Goal: Book appointment/travel/reservation: Book appointment/travel/reservation

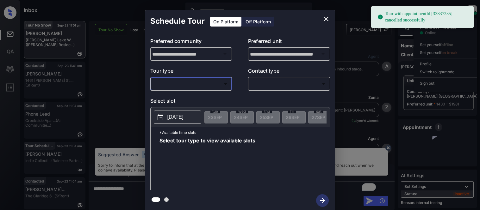
click at [181, 90] on div "​ ​" at bounding box center [191, 84] width 82 height 14
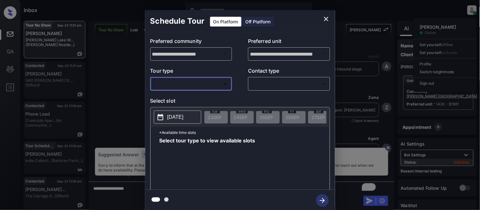
scroll to position [1775, 0]
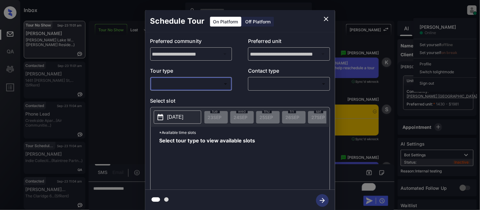
click at [328, 17] on icon "close" at bounding box center [326, 19] width 4 height 4
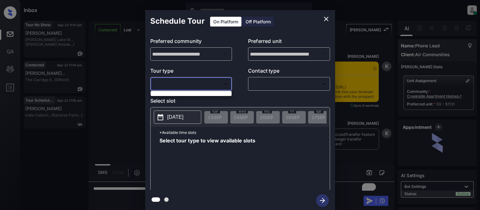
click at [327, 18] on div at bounding box center [240, 105] width 480 height 210
click at [366, 136] on div at bounding box center [240, 105] width 480 height 210
click at [368, 202] on div at bounding box center [240, 105] width 480 height 210
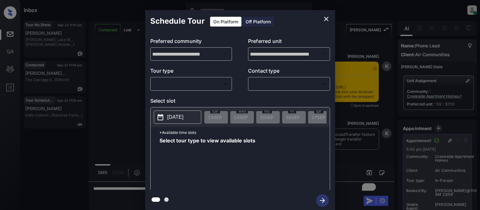
click at [355, 151] on div at bounding box center [240, 105] width 480 height 210
click at [325, 21] on div at bounding box center [240, 105] width 480 height 210
click at [92, 52] on div "**********" at bounding box center [240, 111] width 480 height 222
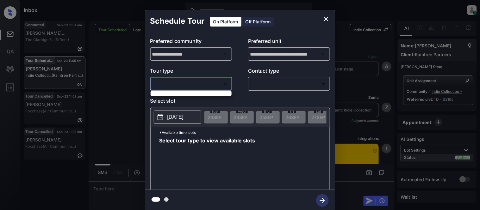
scroll to position [1040, 0]
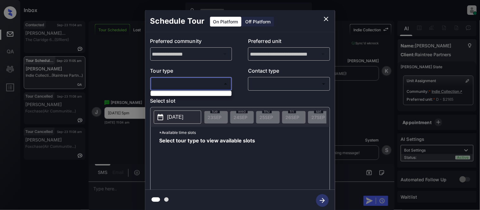
click at [175, 93] on ul at bounding box center [190, 92] width 81 height 3
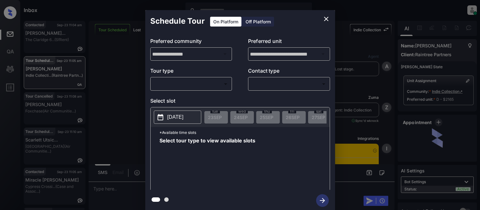
click at [209, 86] on body "Inbox Kristina Cataag Online Set yourself offline Set yourself on break Profile…" at bounding box center [240, 105] width 480 height 210
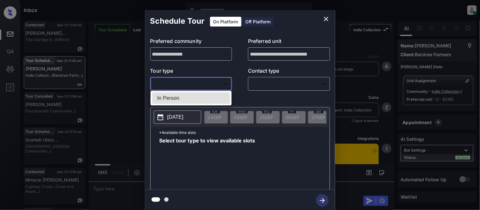
scroll to position [1005, 0]
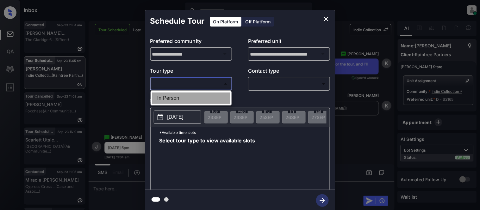
click at [202, 94] on li "In Person" at bounding box center [191, 98] width 78 height 11
type input "********"
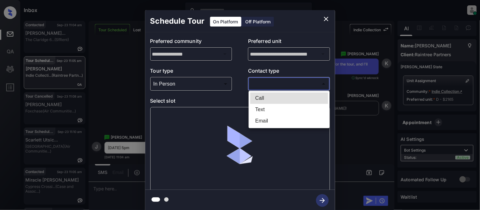
click at [274, 87] on body "Inbox Kristina Cataag Online Set yourself offline Set yourself on break Profile…" at bounding box center [240, 105] width 480 height 210
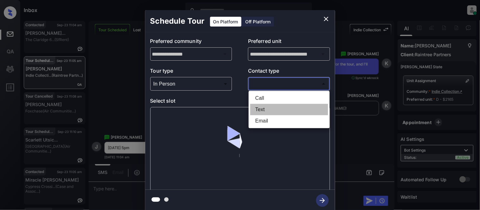
click at [269, 107] on li "Text" at bounding box center [289, 109] width 78 height 11
type input "****"
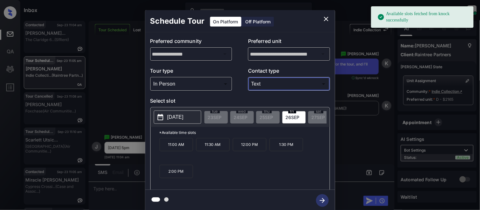
click at [179, 118] on p "2025-09-26" at bounding box center [175, 117] width 16 height 8
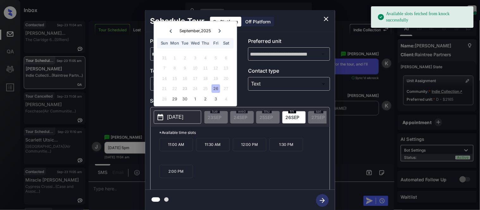
click at [215, 90] on div "26" at bounding box center [216, 89] width 9 height 9
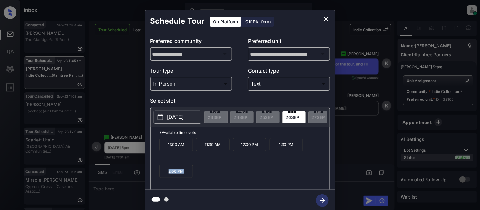
drag, startPoint x: 184, startPoint y: 173, endPoint x: 164, endPoint y: 173, distance: 20.2
click at [164, 173] on p "2:00 PM" at bounding box center [176, 171] width 34 height 13
copy p "2:00 PM"
click at [133, 119] on div "**********" at bounding box center [240, 111] width 480 height 222
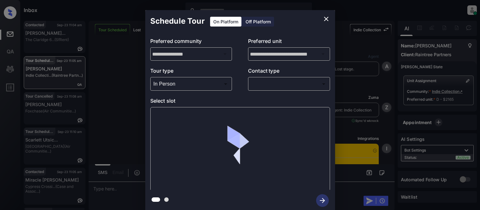
click at [265, 84] on body "Inbox Kristina Cataag Online Set yourself offline Set yourself on break Profile…" at bounding box center [240, 105] width 480 height 210
click at [261, 105] on li "Text" at bounding box center [289, 101] width 58 height 6
type input "****"
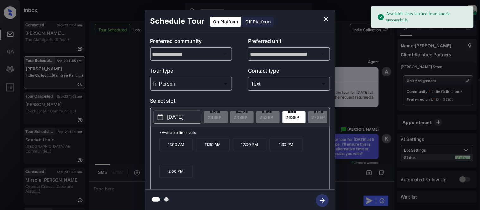
click at [179, 118] on p "2025-09-26" at bounding box center [175, 117] width 16 height 8
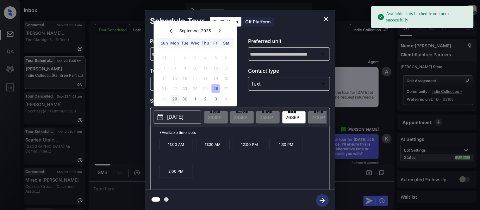
click at [173, 99] on div "29" at bounding box center [174, 99] width 9 height 9
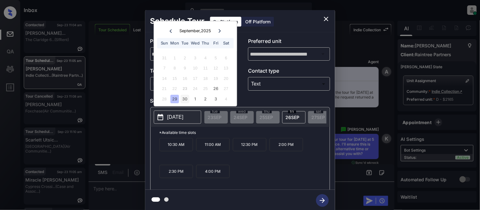
click at [188, 100] on div "30" at bounding box center [185, 99] width 9 height 9
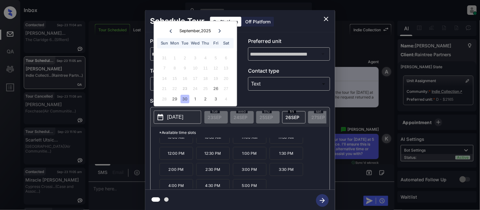
scroll to position [11, 0]
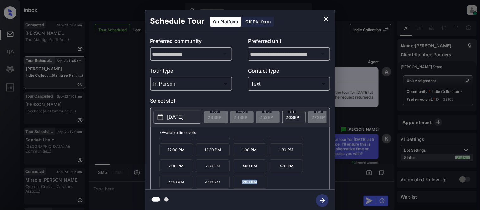
drag, startPoint x: 238, startPoint y: 187, endPoint x: 259, endPoint y: 188, distance: 21.2
click at [259, 188] on p "5:00 PM" at bounding box center [250, 182] width 34 height 13
copy p "5:00 PM"
click at [183, 121] on p "2025-09-30" at bounding box center [175, 117] width 16 height 8
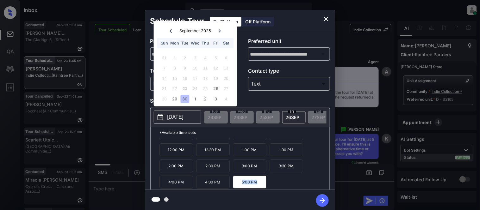
click at [327, 18] on icon "close" at bounding box center [326, 19] width 4 height 4
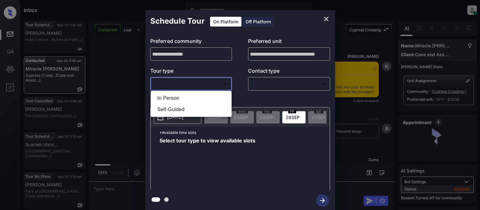
click at [166, 99] on li "In Person" at bounding box center [191, 98] width 78 height 11
click at [269, 85] on div at bounding box center [240, 105] width 480 height 210
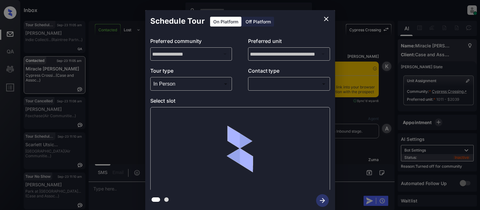
type input "********"
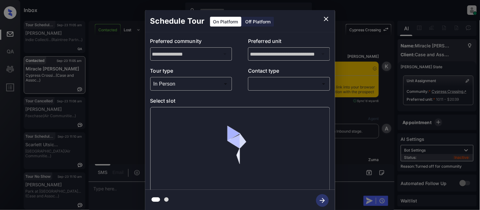
scroll to position [8907, 0]
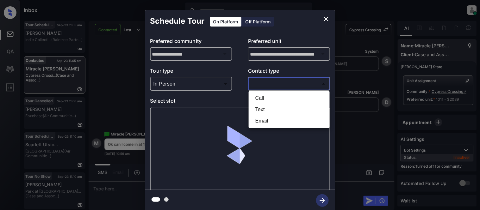
click at [269, 85] on body "Inbox [PERSON_NAME] Cataag Online Set yourself offline Set yourself on break Pr…" at bounding box center [240, 105] width 480 height 210
click at [255, 113] on li "Text" at bounding box center [289, 109] width 78 height 11
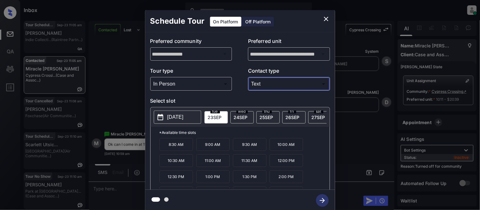
type input "****"
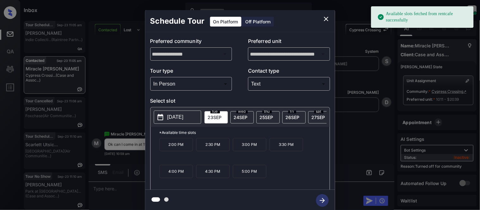
click at [183, 120] on p "[DATE]" at bounding box center [175, 117] width 16 height 8
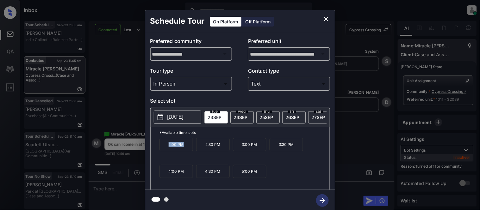
drag, startPoint x: 163, startPoint y: 150, endPoint x: 192, endPoint y: 150, distance: 28.8
click at [192, 150] on p "2:00 PM" at bounding box center [176, 144] width 34 height 13
copy p "2:00 PM"
click at [377, 96] on div "**********" at bounding box center [240, 111] width 480 height 222
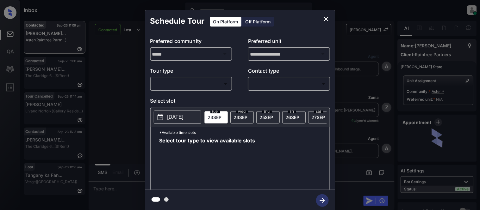
click at [173, 89] on body "Inbox [PERSON_NAME] Cataag Online Set yourself offline Set yourself on break Pr…" at bounding box center [240, 105] width 480 height 210
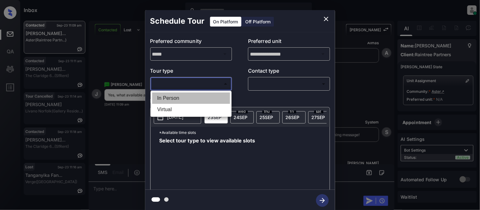
click at [174, 97] on li "In Person" at bounding box center [191, 98] width 78 height 11
type input "********"
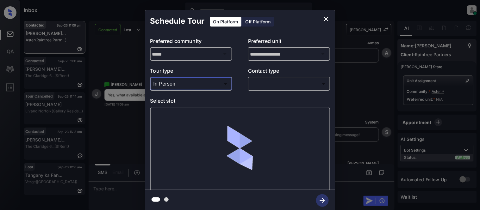
click at [316, 87] on body "Inbox [PERSON_NAME] Cataag Online Set yourself offline Set yourself on break Pr…" at bounding box center [240, 105] width 480 height 210
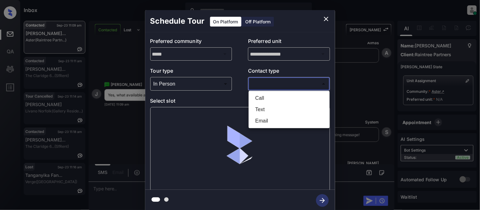
click at [266, 108] on li "Text" at bounding box center [289, 109] width 78 height 11
type input "****"
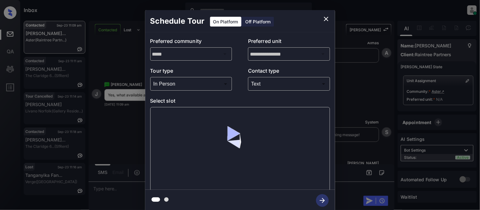
click at [161, 109] on div at bounding box center [240, 149] width 180 height 84
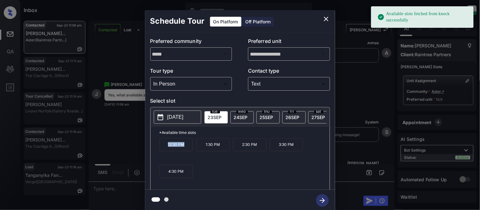
drag, startPoint x: 162, startPoint y: 149, endPoint x: 184, endPoint y: 149, distance: 22.1
click at [184, 149] on p "12:30 PM" at bounding box center [176, 144] width 34 height 13
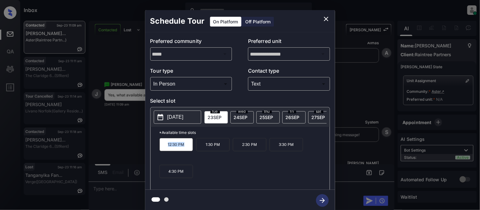
copy p "12:30 PM"
click at [113, 188] on div "**********" at bounding box center [240, 111] width 480 height 222
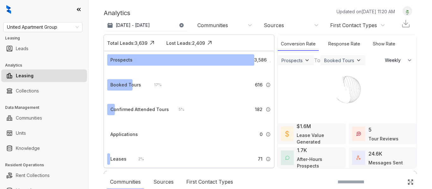
select select "******"
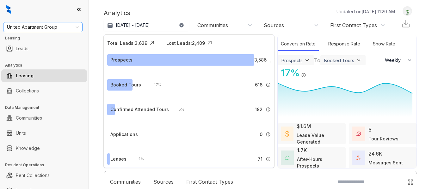
click at [64, 28] on span "United Apartment Group" at bounding box center [43, 26] width 72 height 9
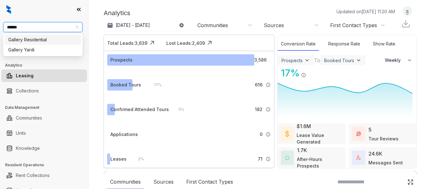
type input "*******"
click at [43, 39] on div "Gallery Residential" at bounding box center [42, 39] width 69 height 7
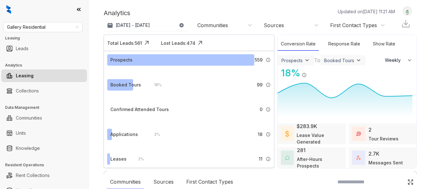
select select "******"
click at [37, 147] on link "Knowledge" at bounding box center [28, 148] width 24 height 13
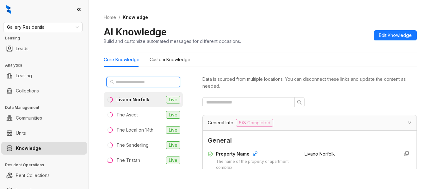
click at [128, 80] on input "text" at bounding box center [144, 82] width 56 height 7
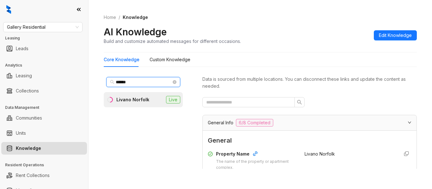
type input "******"
click at [126, 101] on div "Livano Norfolk" at bounding box center [132, 99] width 33 height 7
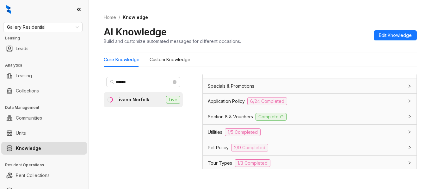
scroll to position [550, 0]
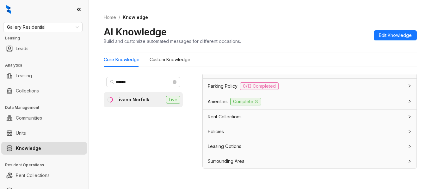
click at [224, 149] on span "Leasing Options" at bounding box center [225, 146] width 34 height 7
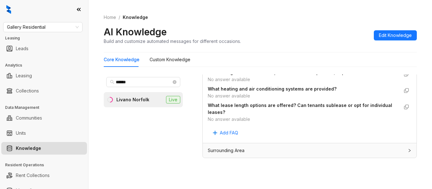
scroll to position [20, 0]
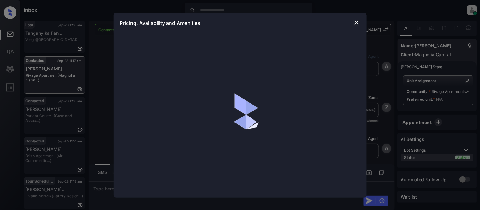
scroll to position [209, 0]
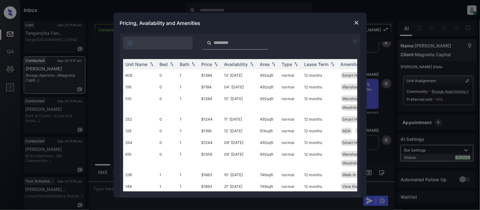
click at [356, 42] on img at bounding box center [355, 42] width 8 height 8
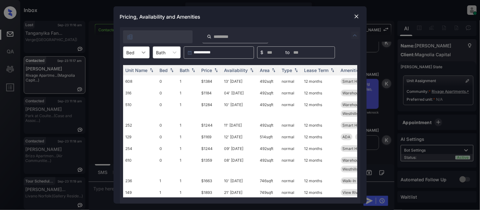
click at [141, 55] on icon at bounding box center [143, 52] width 6 height 6
click at [134, 81] on div "1" at bounding box center [136, 79] width 27 height 11
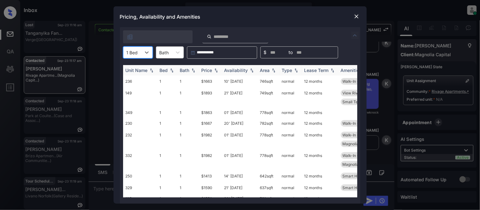
click at [210, 70] on div "Price" at bounding box center [206, 70] width 11 height 5
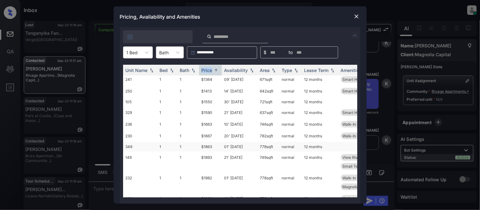
scroll to position [46, 0]
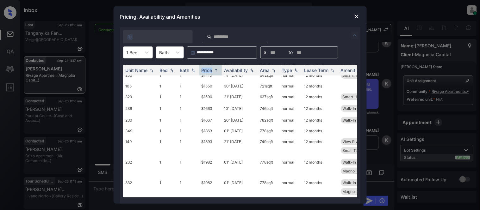
click at [358, 17] on img at bounding box center [356, 16] width 6 height 6
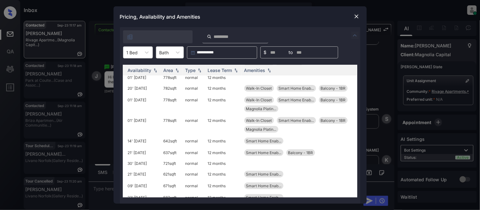
scroll to position [46, 101]
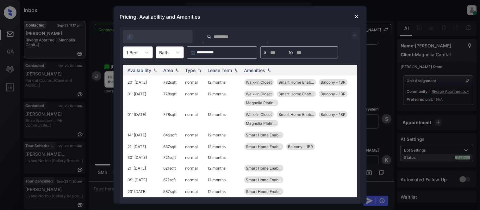
click at [355, 16] on img at bounding box center [356, 16] width 6 height 6
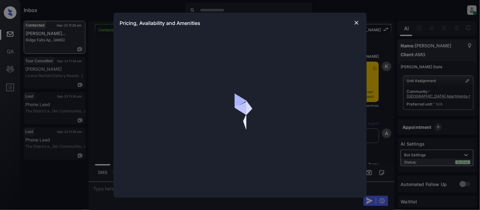
scroll to position [525, 0]
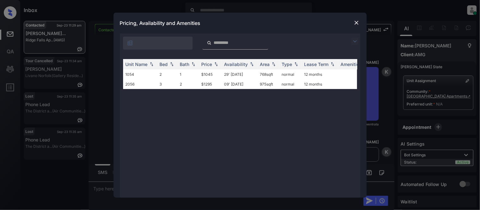
click at [355, 21] on img at bounding box center [356, 23] width 6 height 6
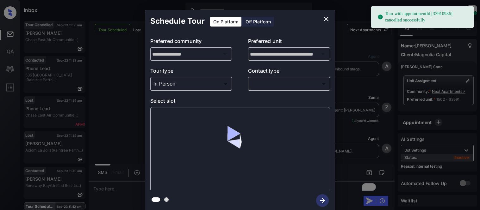
click at [267, 85] on div at bounding box center [240, 105] width 480 height 210
click at [267, 86] on body "Tour with appointmentId [33910986] cancelled successfully Inbox Kristina Cataag…" at bounding box center [240, 105] width 480 height 210
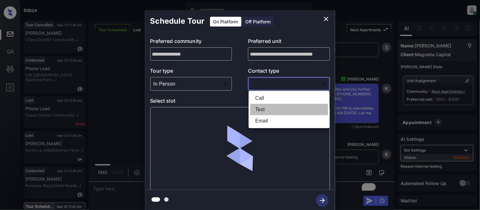
click at [263, 106] on li "Text" at bounding box center [289, 109] width 78 height 11
type input "****"
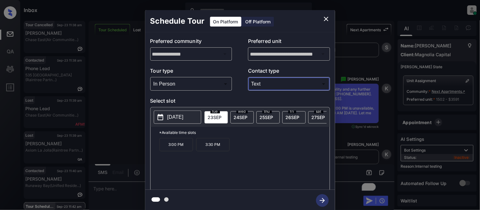
click at [367, 120] on div "**********" at bounding box center [240, 111] width 480 height 222
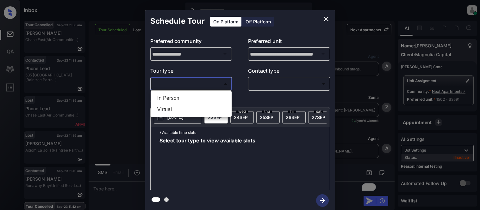
click at [200, 96] on li "In Person" at bounding box center [191, 98] width 78 height 11
type input "********"
click at [267, 90] on div at bounding box center [240, 105] width 480 height 210
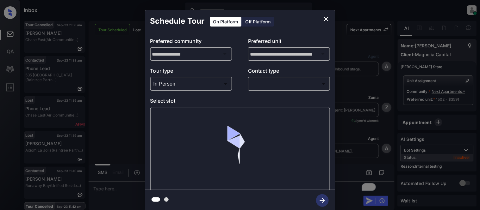
click at [267, 87] on body "Inbox Kristina Cataag Online Set yourself offline Set yourself on break Profile…" at bounding box center [240, 105] width 480 height 210
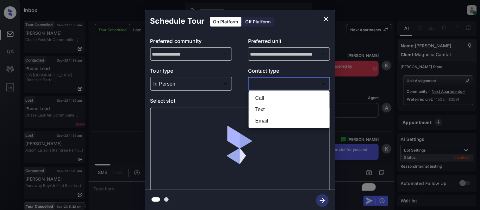
click at [265, 105] on li "Text" at bounding box center [289, 109] width 78 height 11
type input "****"
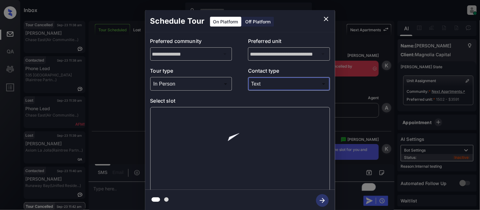
click at [192, 115] on div at bounding box center [240, 149] width 180 height 84
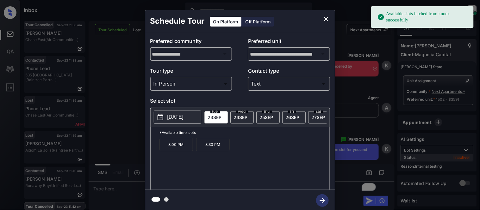
click at [207, 149] on p "3:30 PM" at bounding box center [213, 144] width 34 height 13
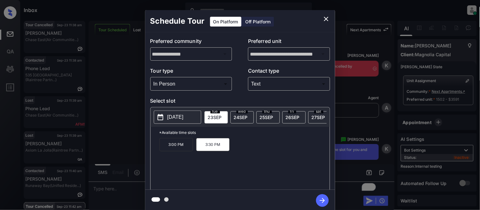
click at [320, 200] on icon "button" at bounding box center [322, 200] width 13 height 13
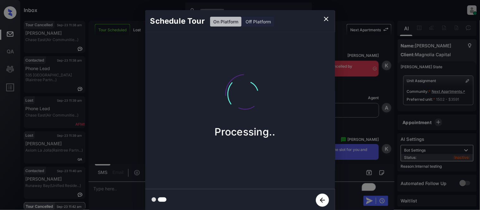
click at [351, 138] on div "Schedule Tour On Platform Off Platform Processing.." at bounding box center [240, 111] width 480 height 222
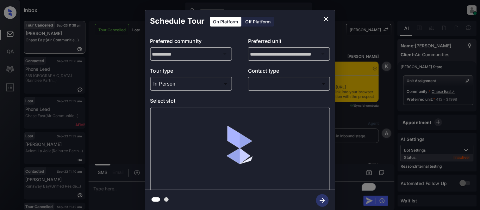
scroll to position [6309, 0]
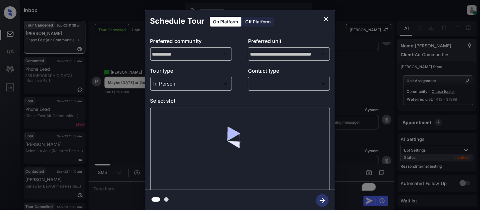
click at [260, 82] on body "Inbox [PERSON_NAME] Cataag Online Set yourself offline Set yourself on break Pr…" at bounding box center [240, 105] width 480 height 210
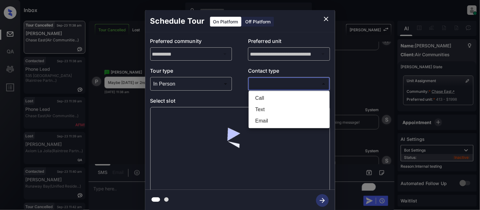
click at [257, 109] on li "Text" at bounding box center [289, 109] width 78 height 11
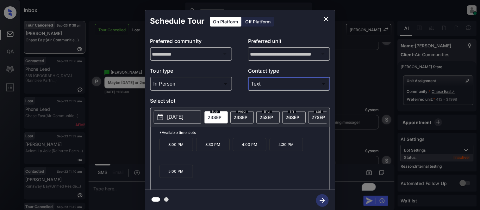
type input "****"
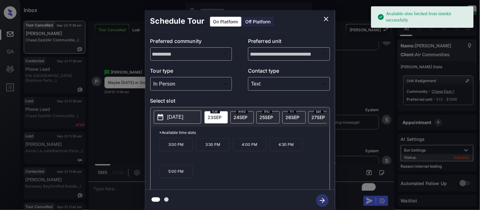
click at [172, 120] on p "[DATE]" at bounding box center [175, 117] width 16 height 8
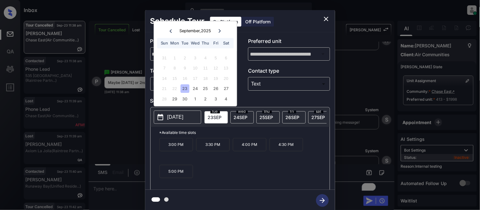
drag, startPoint x: 195, startPoint y: 101, endPoint x: 183, endPoint y: 131, distance: 32.6
click at [195, 101] on div "1" at bounding box center [195, 99] width 9 height 9
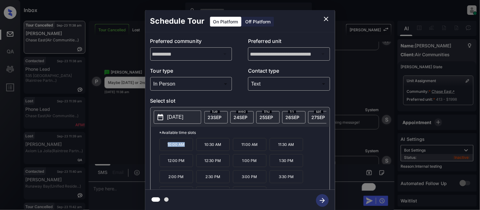
drag, startPoint x: 164, startPoint y: 151, endPoint x: 186, endPoint y: 153, distance: 21.9
click at [186, 151] on p "10:00 AM" at bounding box center [176, 144] width 34 height 13
copy p "10:00 AM"
click at [121, 187] on div "**********" at bounding box center [240, 111] width 480 height 222
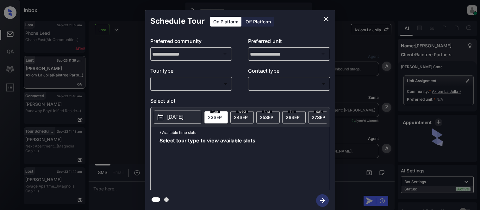
click at [216, 84] on body "Inbox Kristina Cataag Online Set yourself offline Set yourself on break Profile…" at bounding box center [240, 105] width 480 height 210
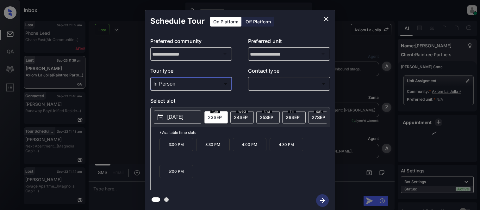
type input "********"
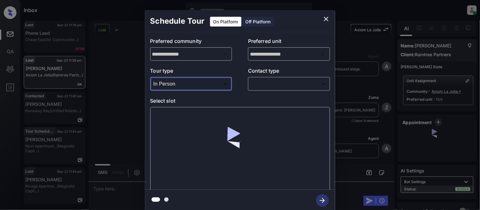
scroll to position [0, 3]
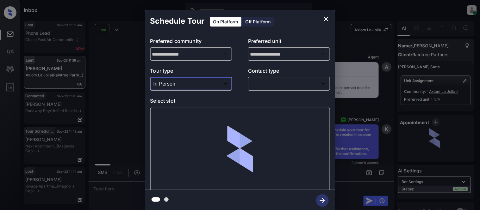
click at [281, 80] on body "Inbox Kristina Cataag Online Set yourself offline Set yourself on break Profile…" at bounding box center [240, 105] width 480 height 210
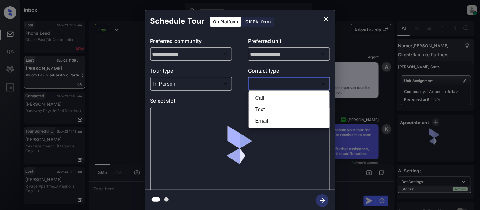
click at [256, 109] on li "Text" at bounding box center [289, 109] width 78 height 11
type input "****"
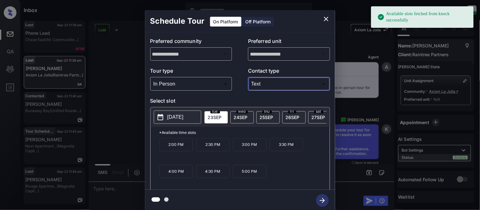
click at [317, 119] on span "27 SEP" at bounding box center [318, 117] width 14 height 5
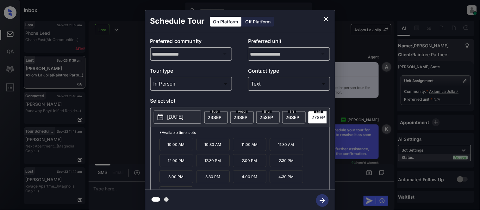
click at [219, 151] on p "10:30 AM" at bounding box center [213, 144] width 34 height 13
click at [324, 16] on icon "close" at bounding box center [326, 19] width 8 height 8
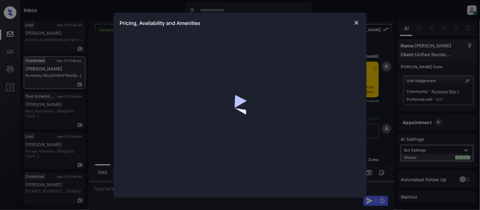
scroll to position [0, 3]
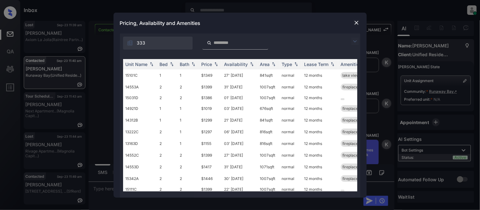
click at [355, 42] on img at bounding box center [355, 42] width 8 height 8
click at [135, 56] on div "Unit Name Bed Bath Price Availability Area Type Lease Term Amenities 15101C 1 1…" at bounding box center [240, 125] width 240 height 145
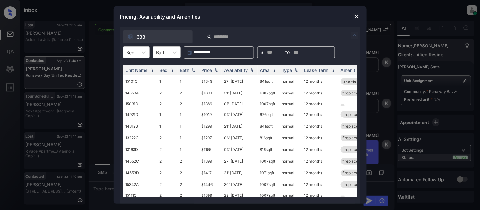
click at [136, 56] on div "Bed" at bounding box center [130, 52] width 15 height 9
click at [135, 79] on div "2" at bounding box center [136, 79] width 27 height 11
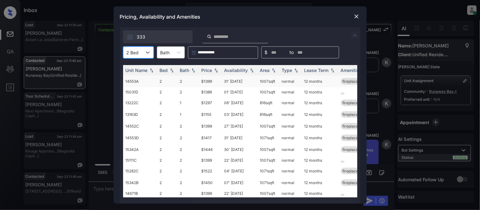
click at [206, 70] on div "Price" at bounding box center [206, 70] width 11 height 5
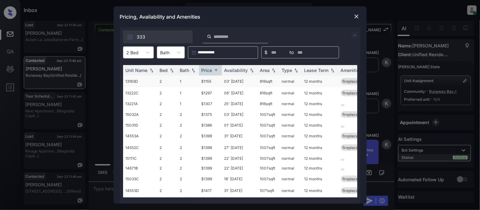
click at [206, 80] on td "$1155" at bounding box center [210, 82] width 23 height 12
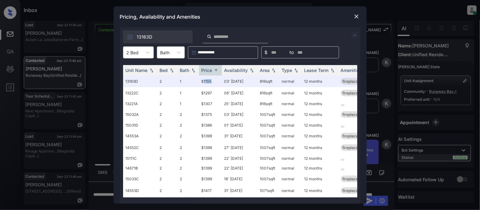
click at [358, 17] on img at bounding box center [356, 16] width 6 height 6
